Goal: Find specific page/section: Find specific page/section

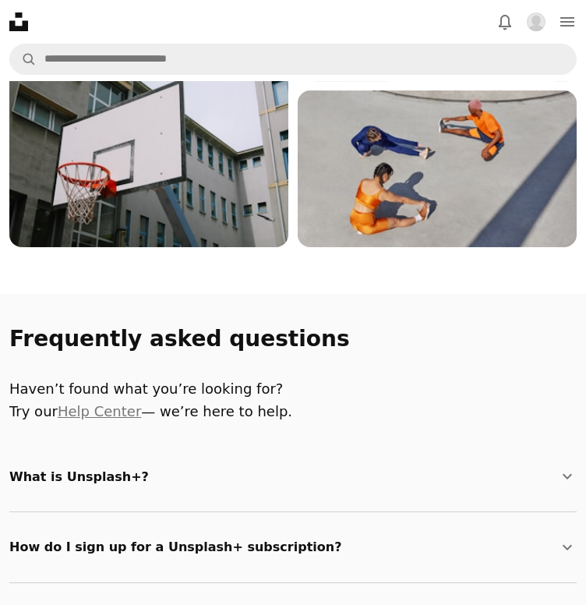
scroll to position [2116, 0]
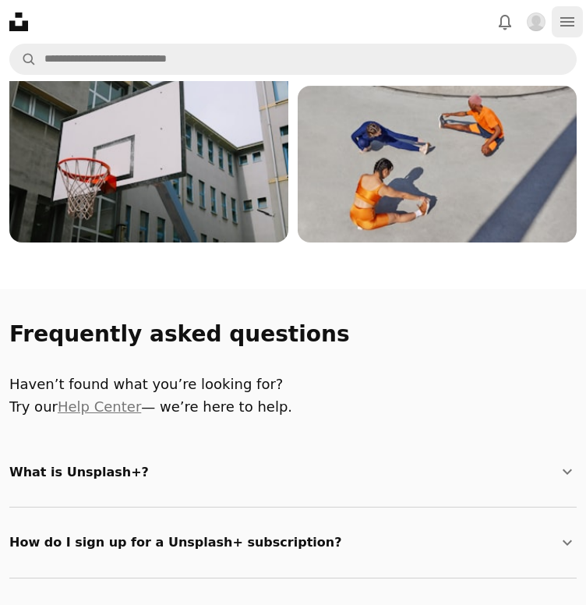
click at [574, 21] on icon "Menu" at bounding box center [567, 21] width 14 height 9
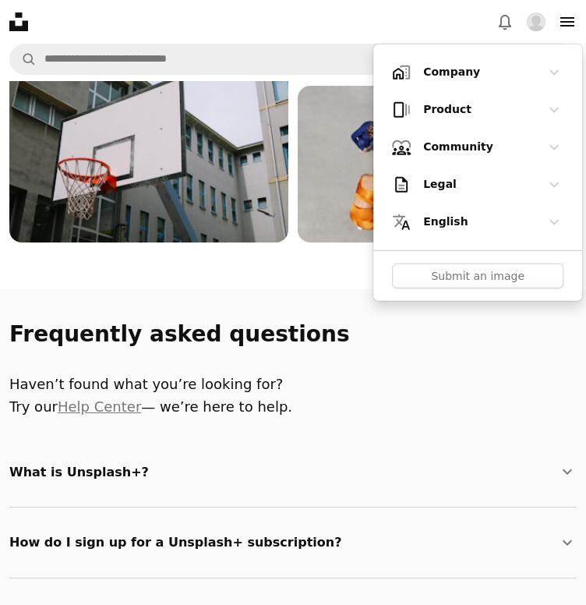
click at [563, 94] on div "Product Chevron down" at bounding box center [477, 109] width 171 height 31
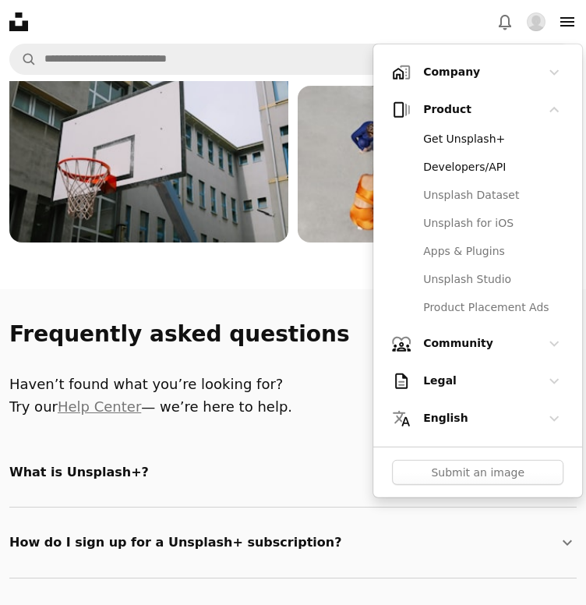
click at [457, 162] on link "Developers/API" at bounding box center [489, 168] width 150 height 28
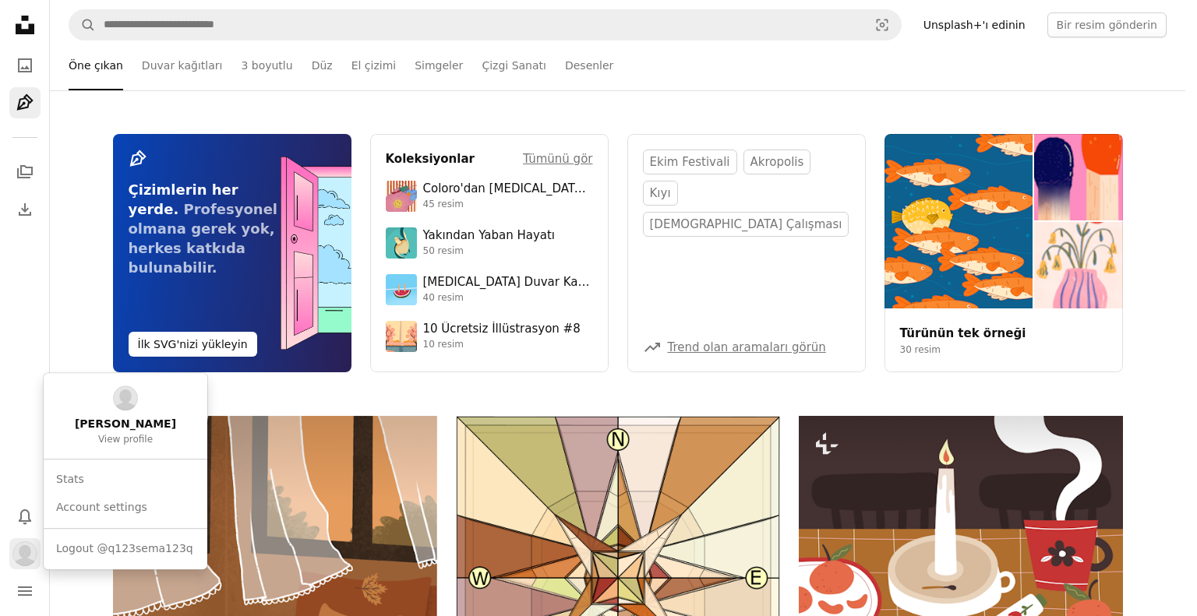
click at [25, 553] on img "Profil" at bounding box center [24, 554] width 25 height 25
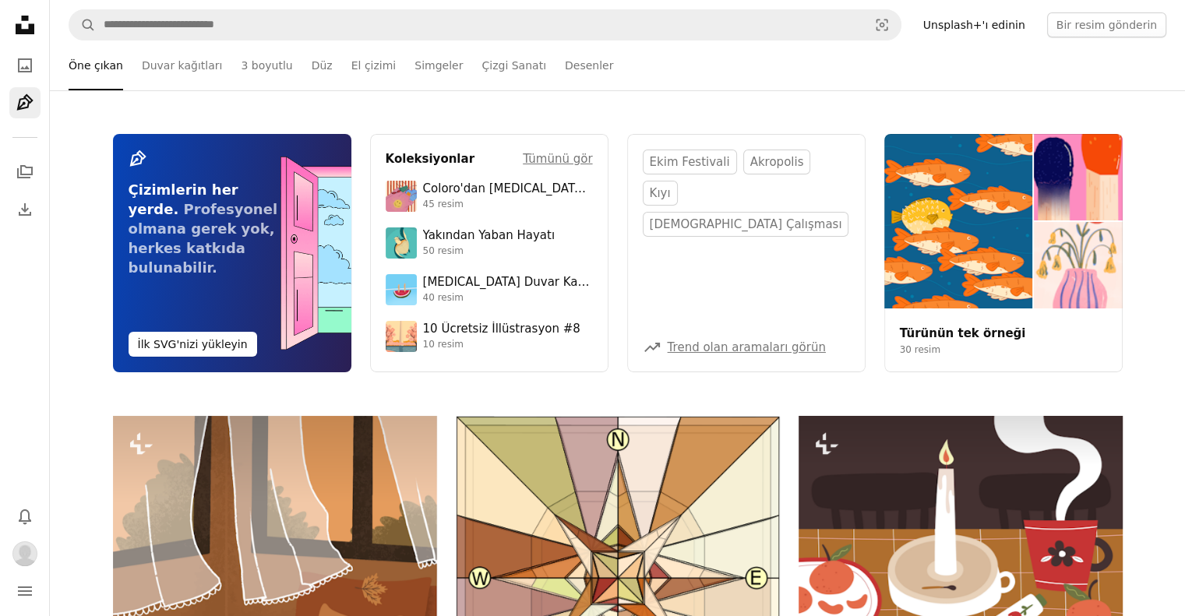
click at [26, 592] on icon "navigation menu" at bounding box center [25, 591] width 19 height 19
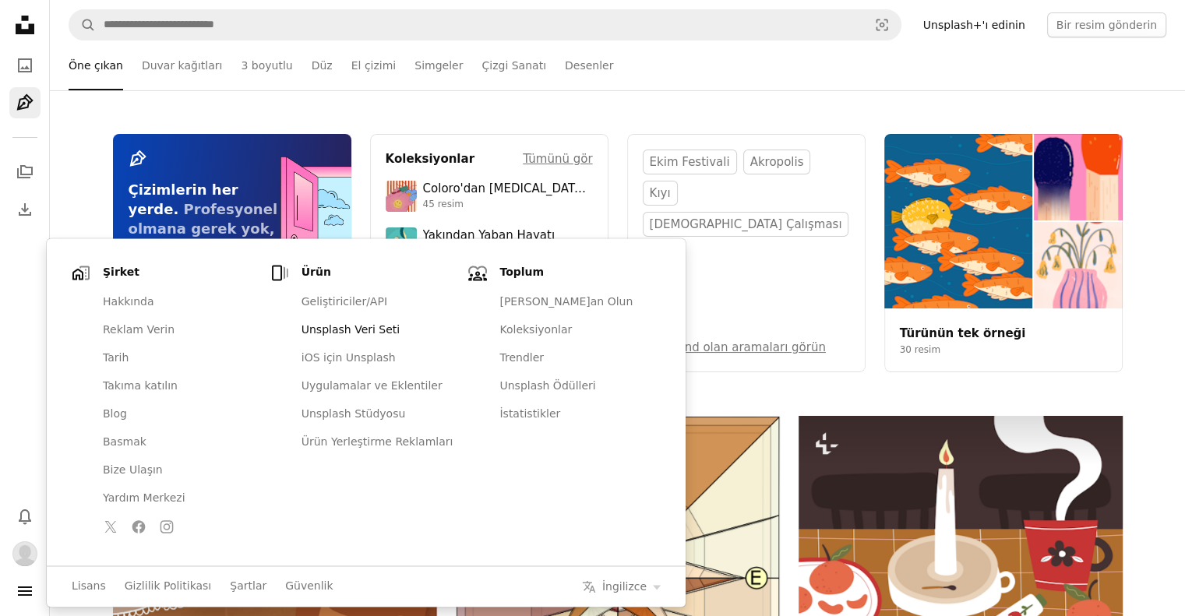
click at [320, 330] on font "Unsplash Veri Seti" at bounding box center [351, 329] width 98 height 12
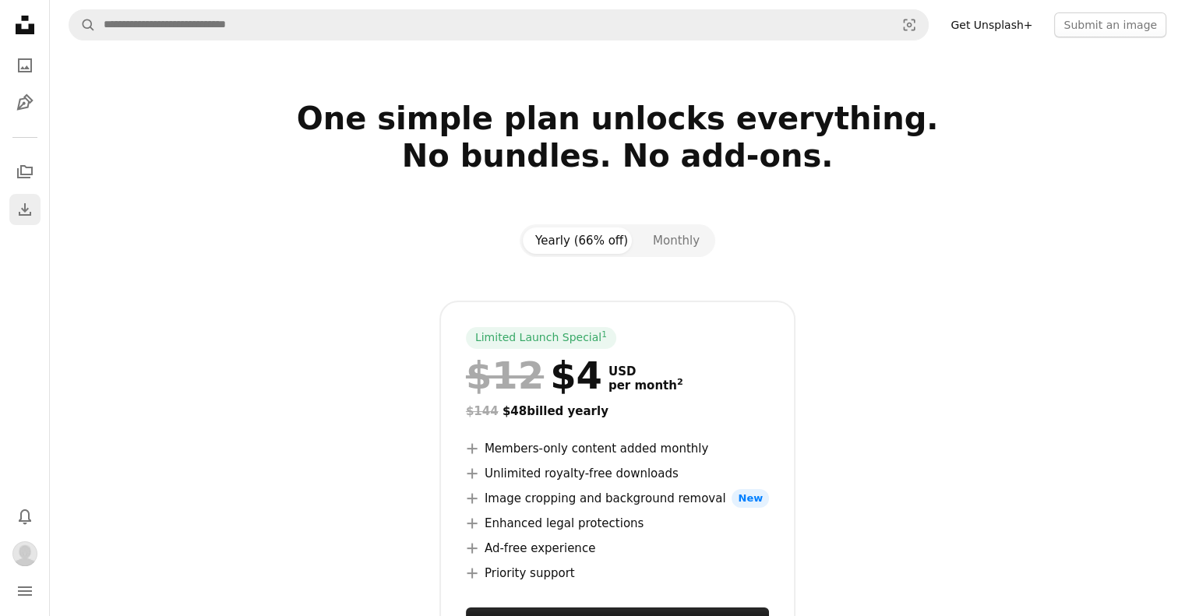
click at [29, 220] on link "Download" at bounding box center [24, 209] width 31 height 31
